Goal: Transaction & Acquisition: Purchase product/service

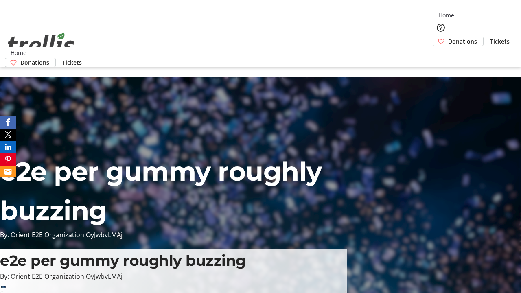
click at [448, 37] on span "Donations" at bounding box center [462, 41] width 29 height 9
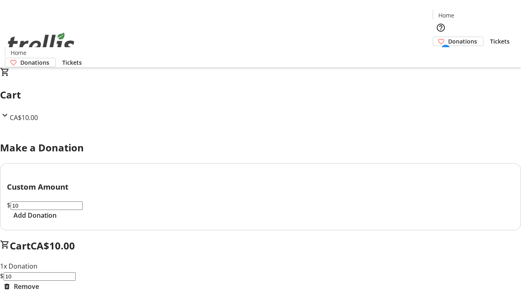
select select "CA"
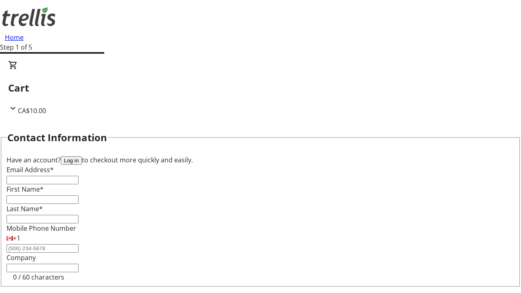
click at [82, 156] on button "Log in" at bounding box center [71, 160] width 21 height 9
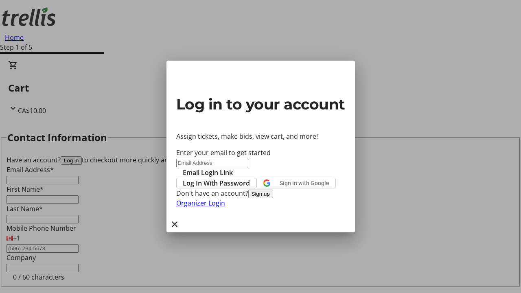
click at [250, 178] on span "Log In With Password" at bounding box center [216, 183] width 67 height 10
